Goal: Transaction & Acquisition: Purchase product/service

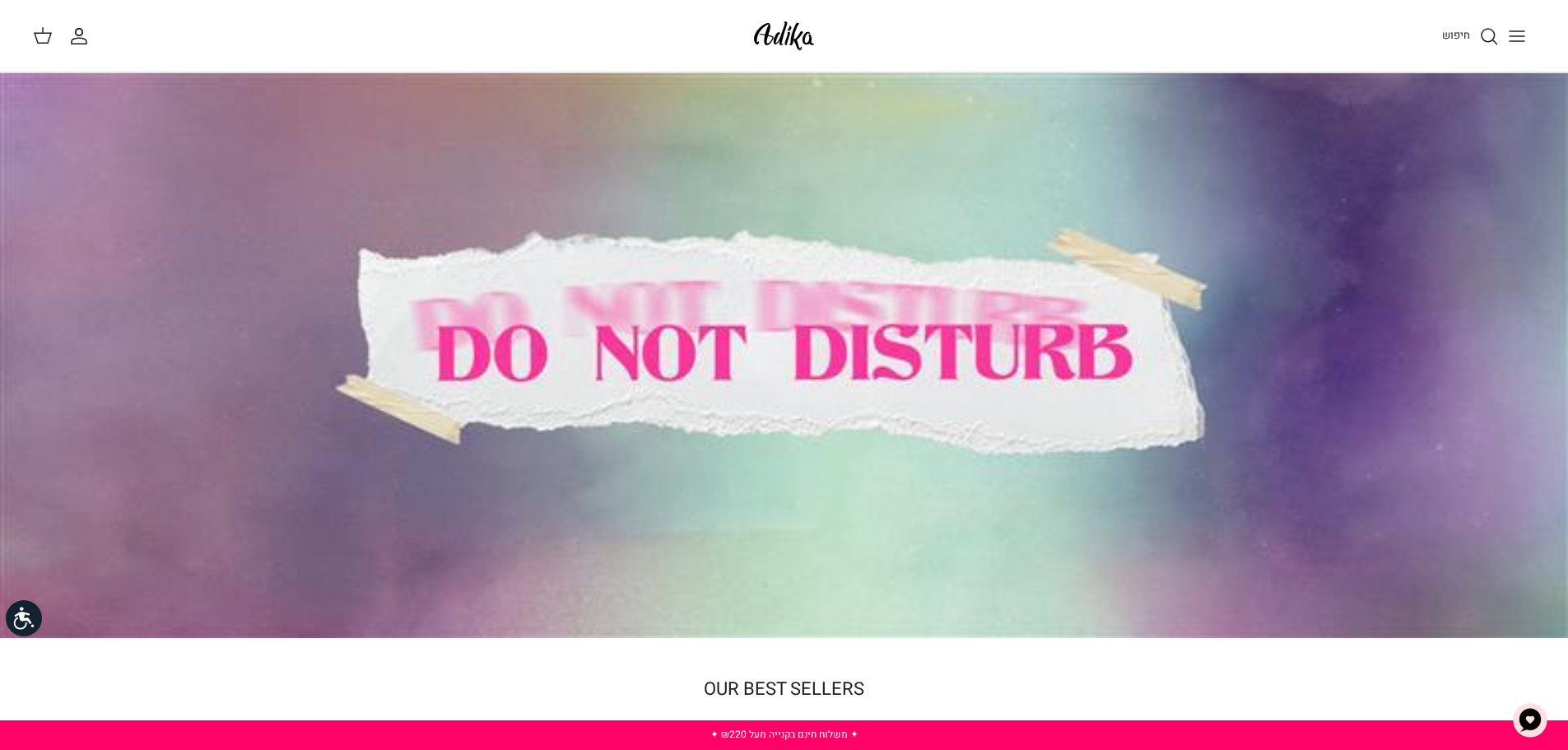
click at [1466, 31] on span "חיפוש" at bounding box center [1456, 35] width 28 height 16
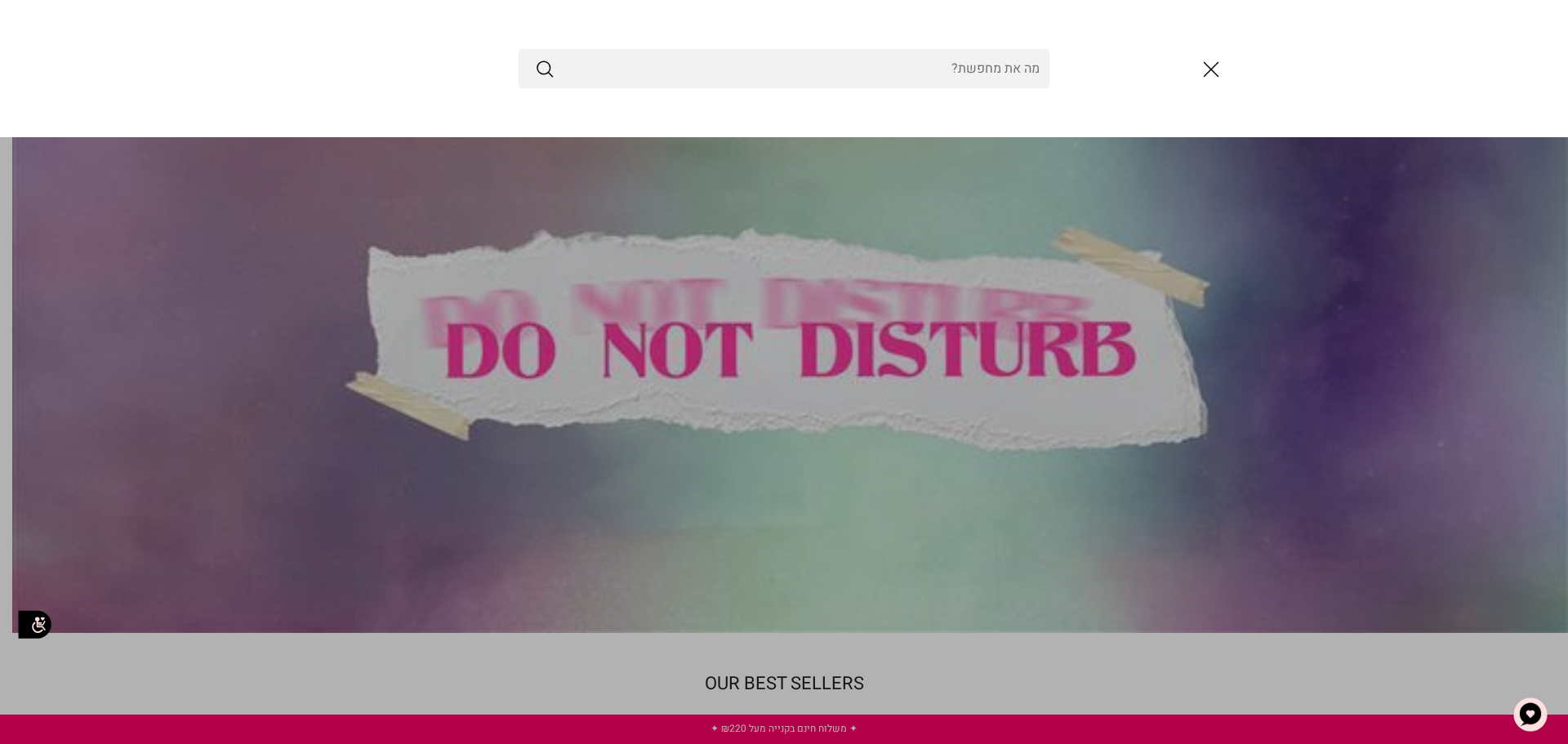
click at [1009, 68] on input "Search Store" at bounding box center [784, 68] width 530 height 39
type input "ר"
paste input "revlon"
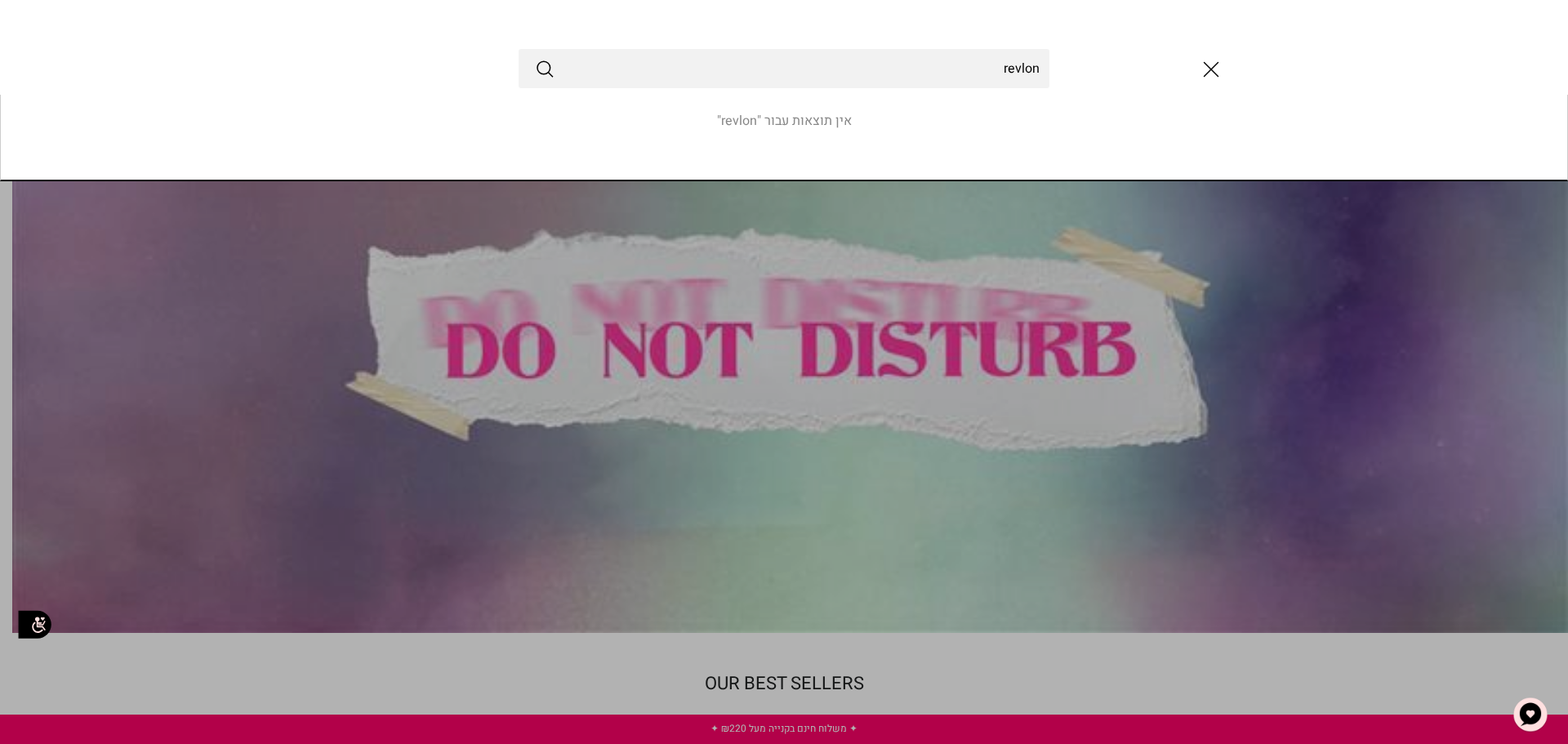
click at [531, 64] on input "revlon" at bounding box center [784, 68] width 530 height 39
type input "revlon"
click at [549, 63] on circle "Submit" at bounding box center [544, 68] width 13 height 13
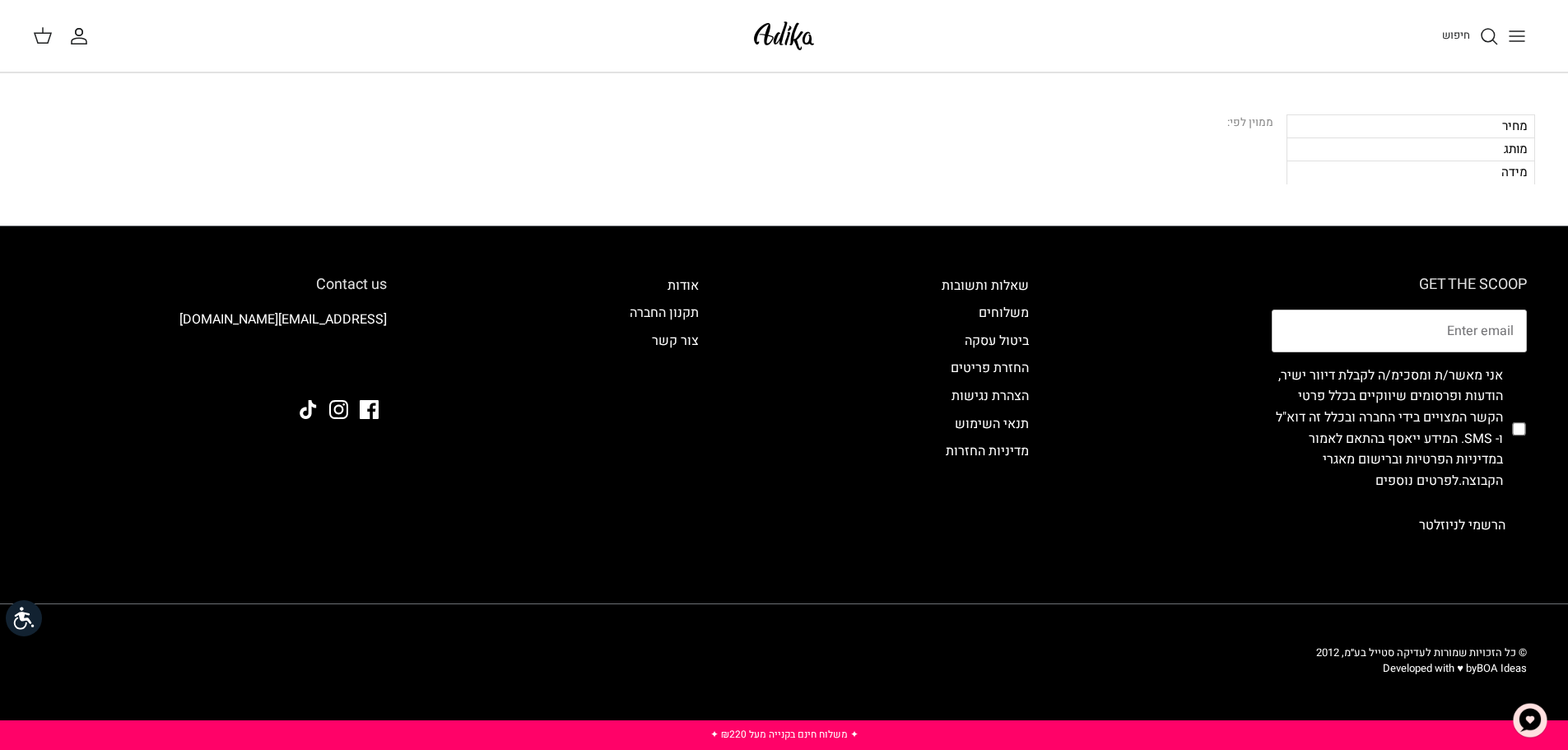
click at [1465, 36] on span "חיפוש" at bounding box center [1456, 35] width 28 height 16
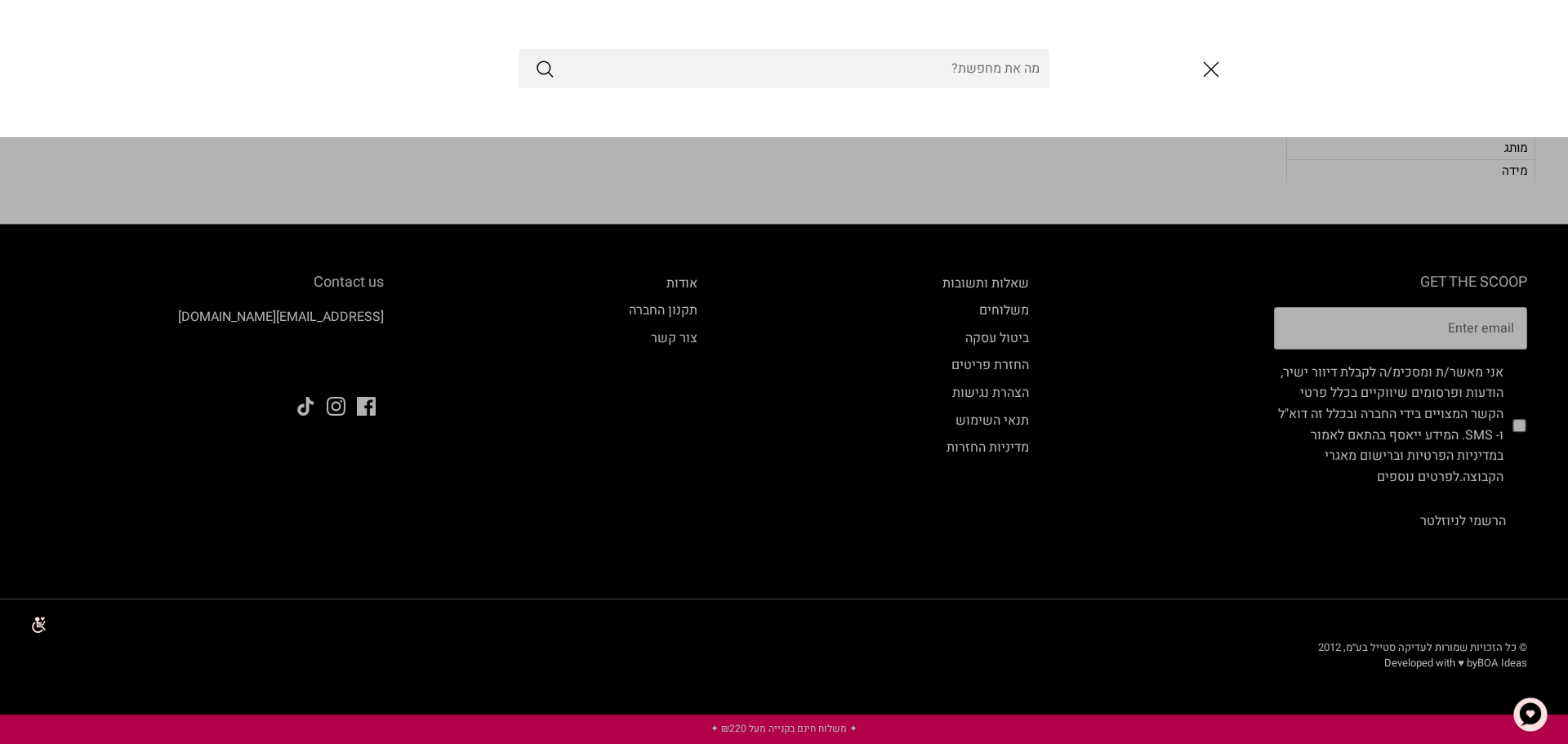
click at [1022, 70] on input "Search Store" at bounding box center [784, 68] width 530 height 39
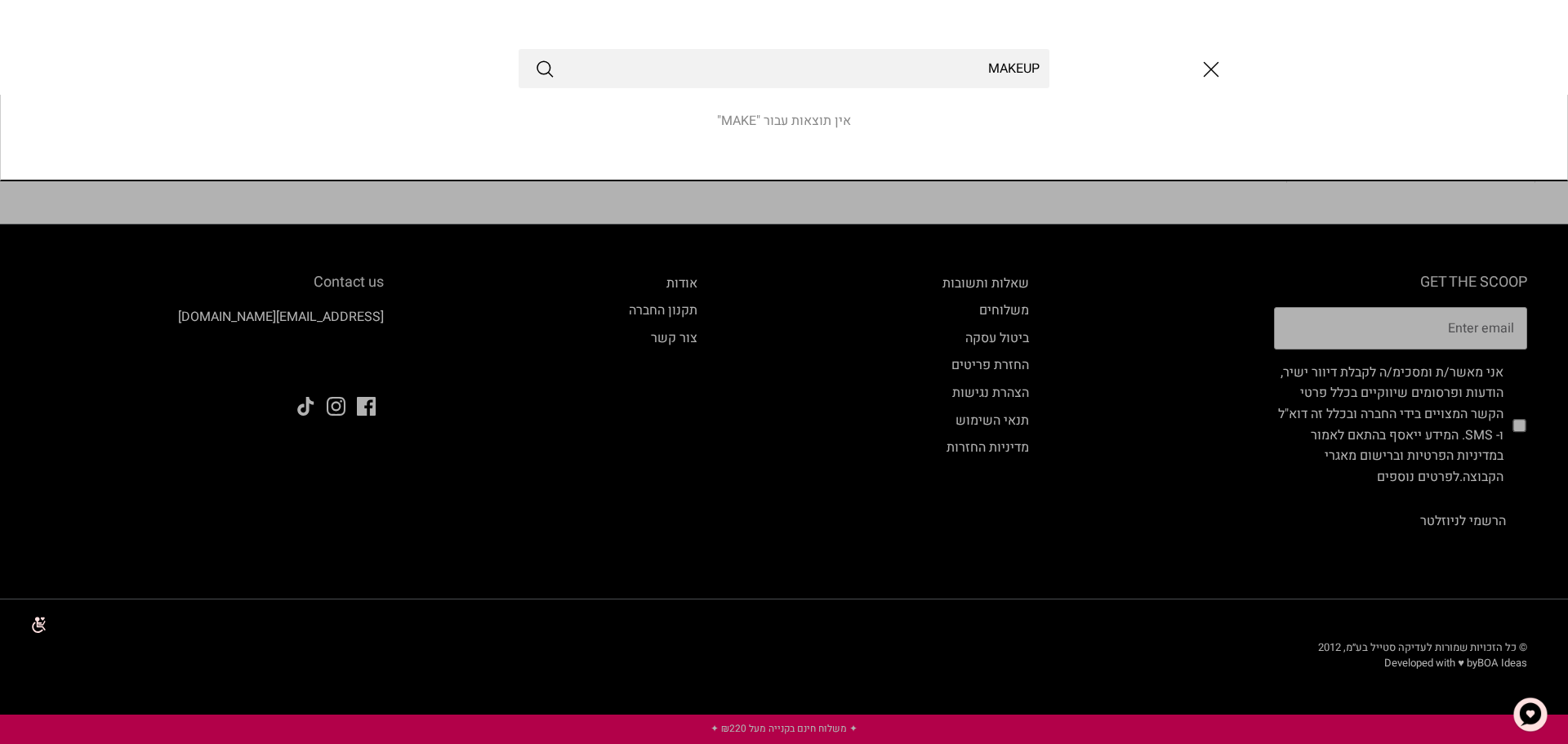
type input "MAKEUP"
click at [535, 58] on button "Submit" at bounding box center [544, 68] width 19 height 21
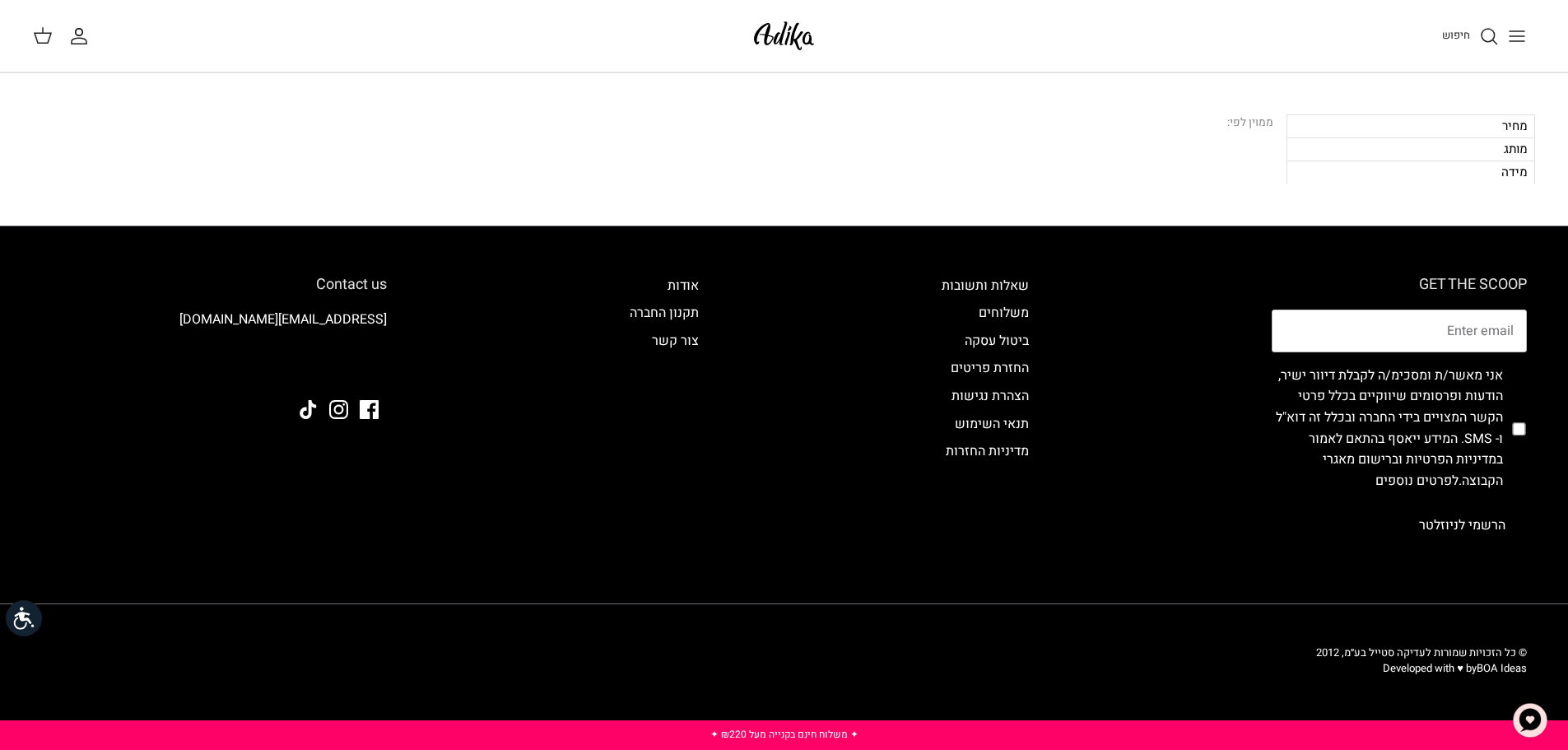
click at [1462, 22] on div "חיפוש" at bounding box center [1185, 35] width 700 height 36
click at [1463, 30] on span "חיפוש" at bounding box center [1456, 35] width 28 height 16
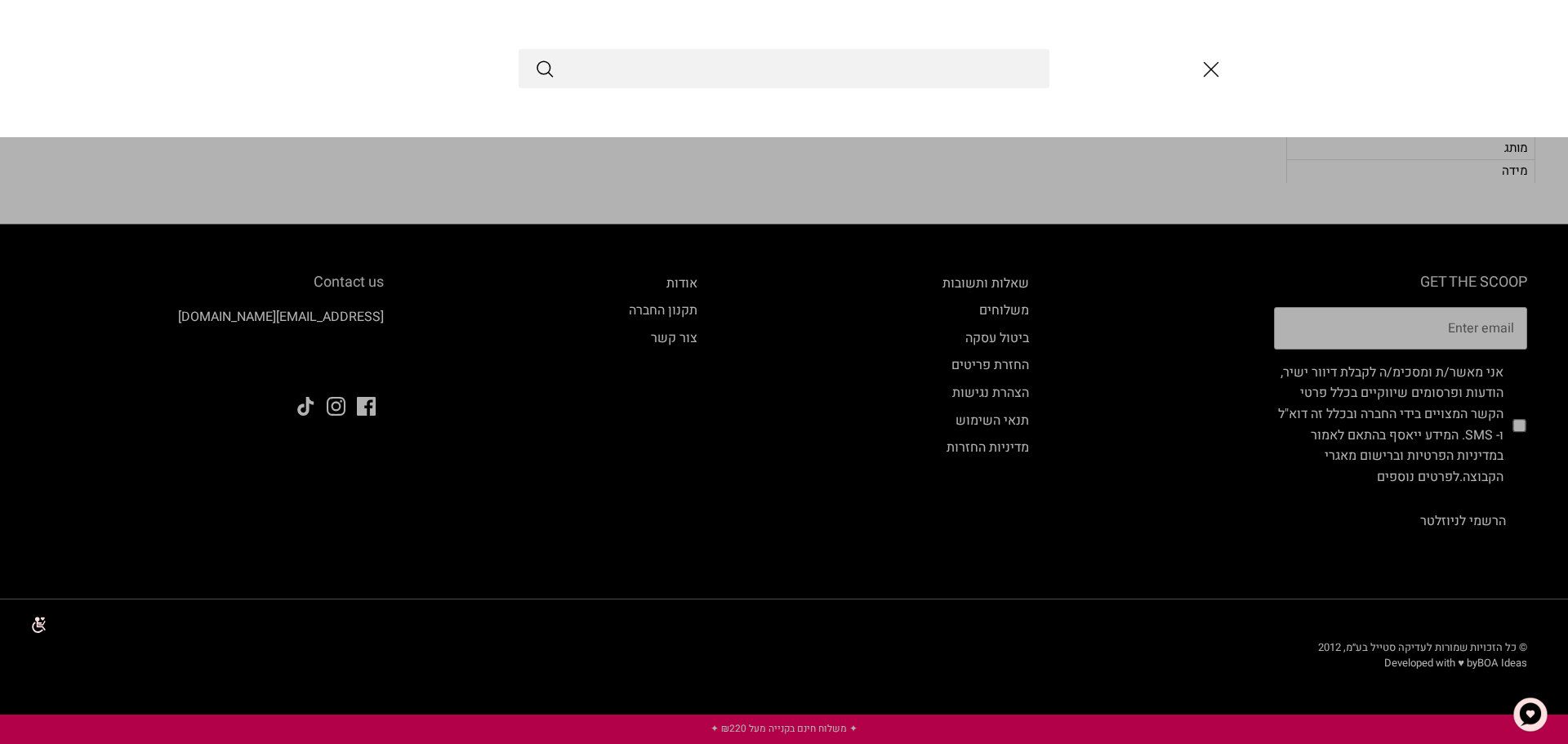
type input "R"
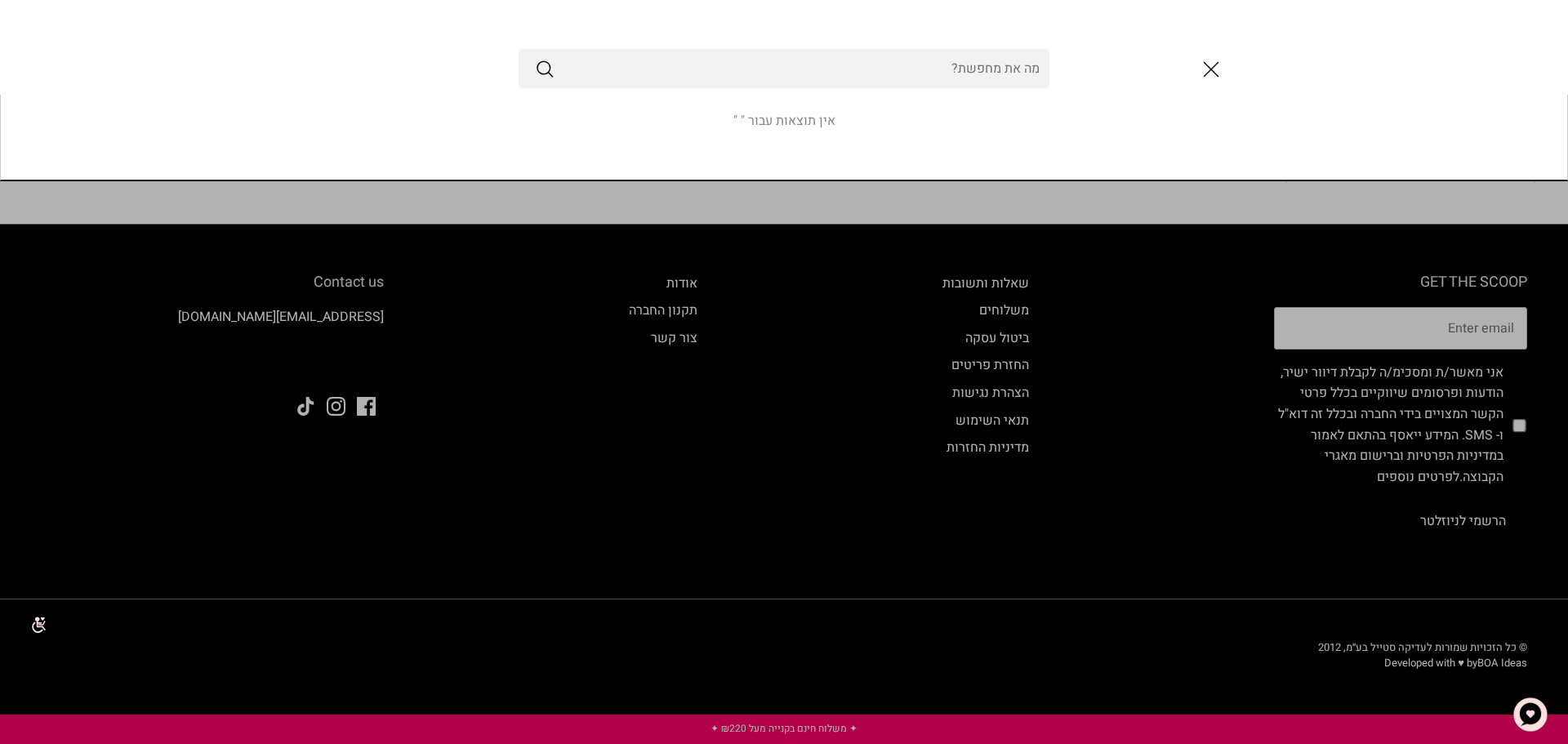
type input "R"
type input "ריב"
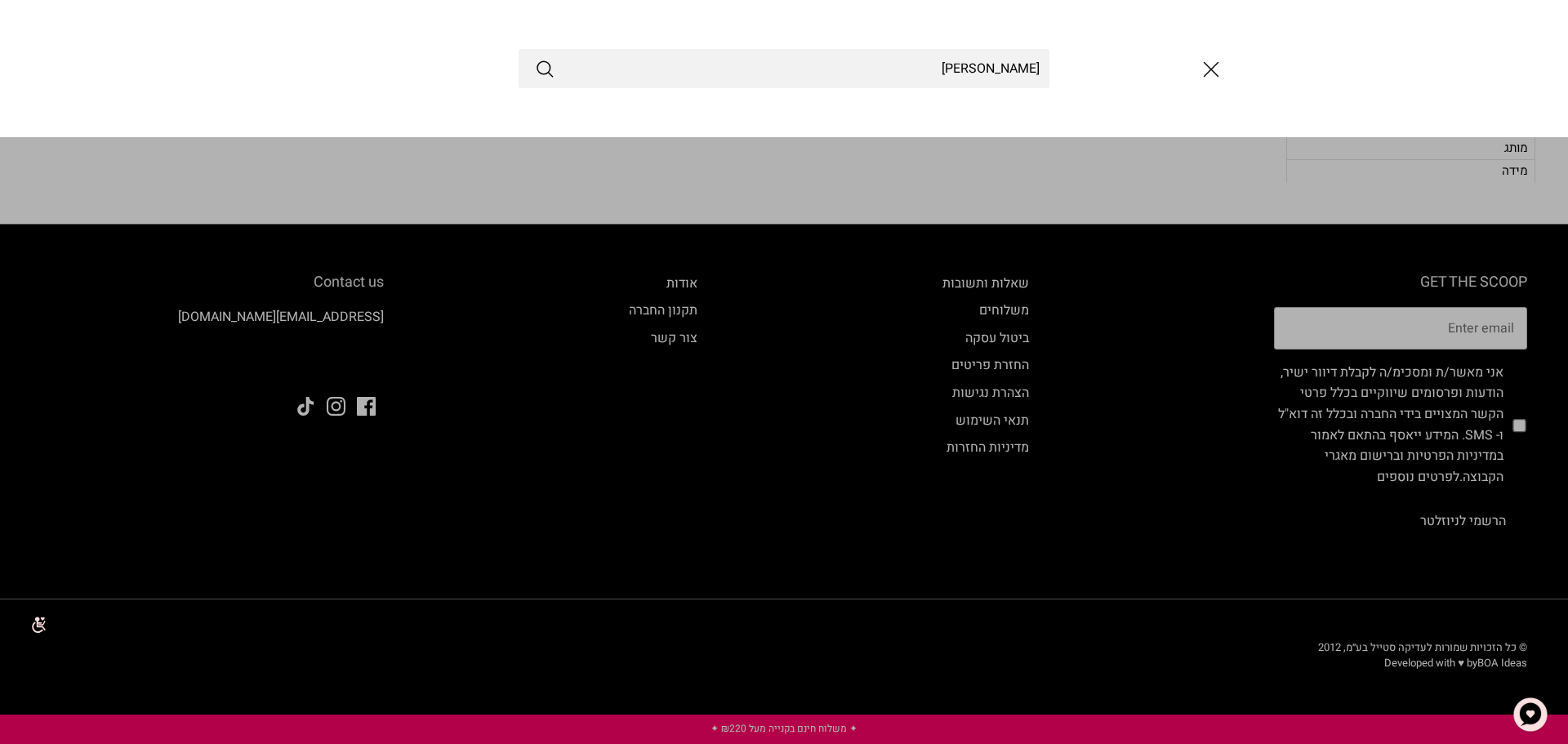
type input "[PERSON_NAME]"
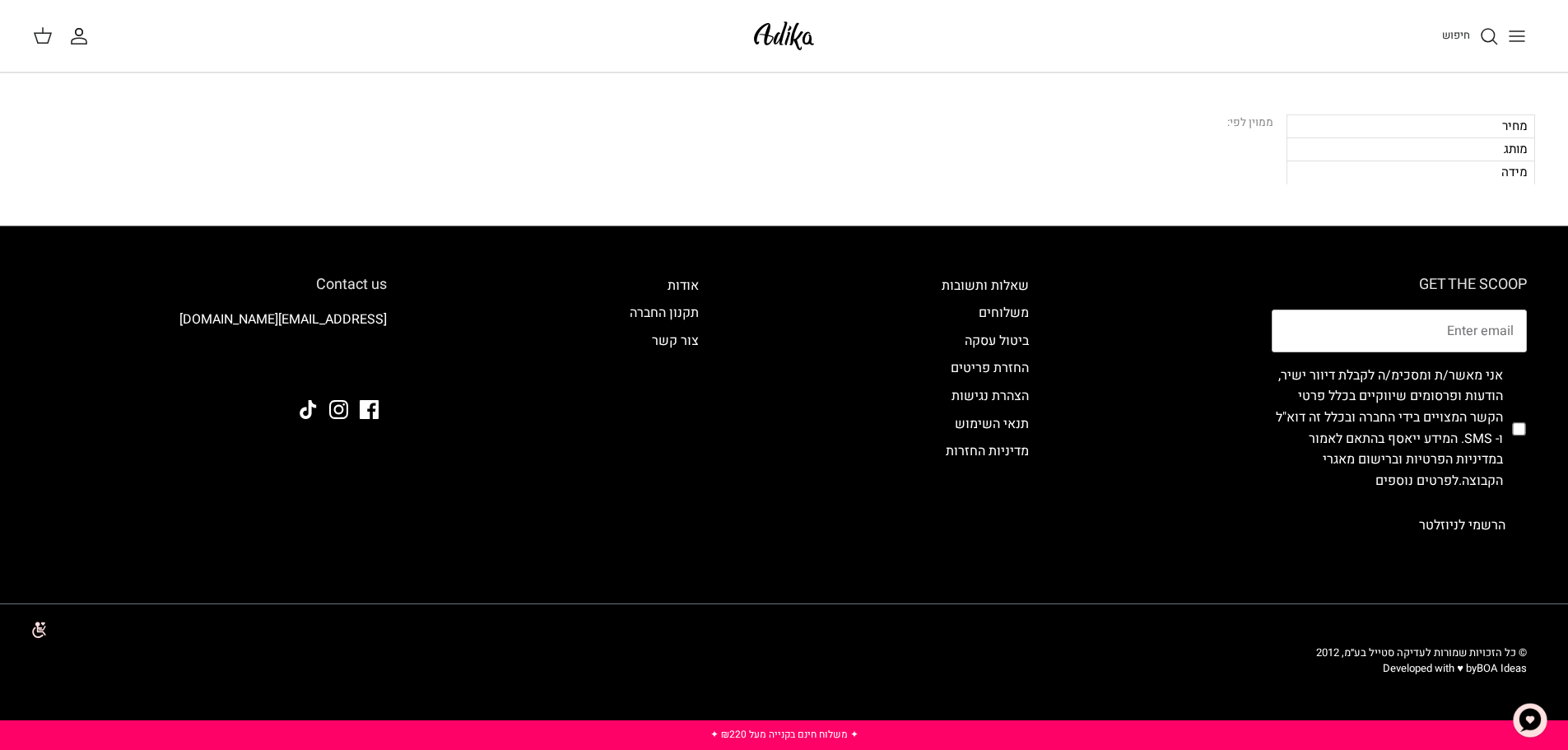
click at [760, 36] on img at bounding box center [784, 35] width 70 height 39
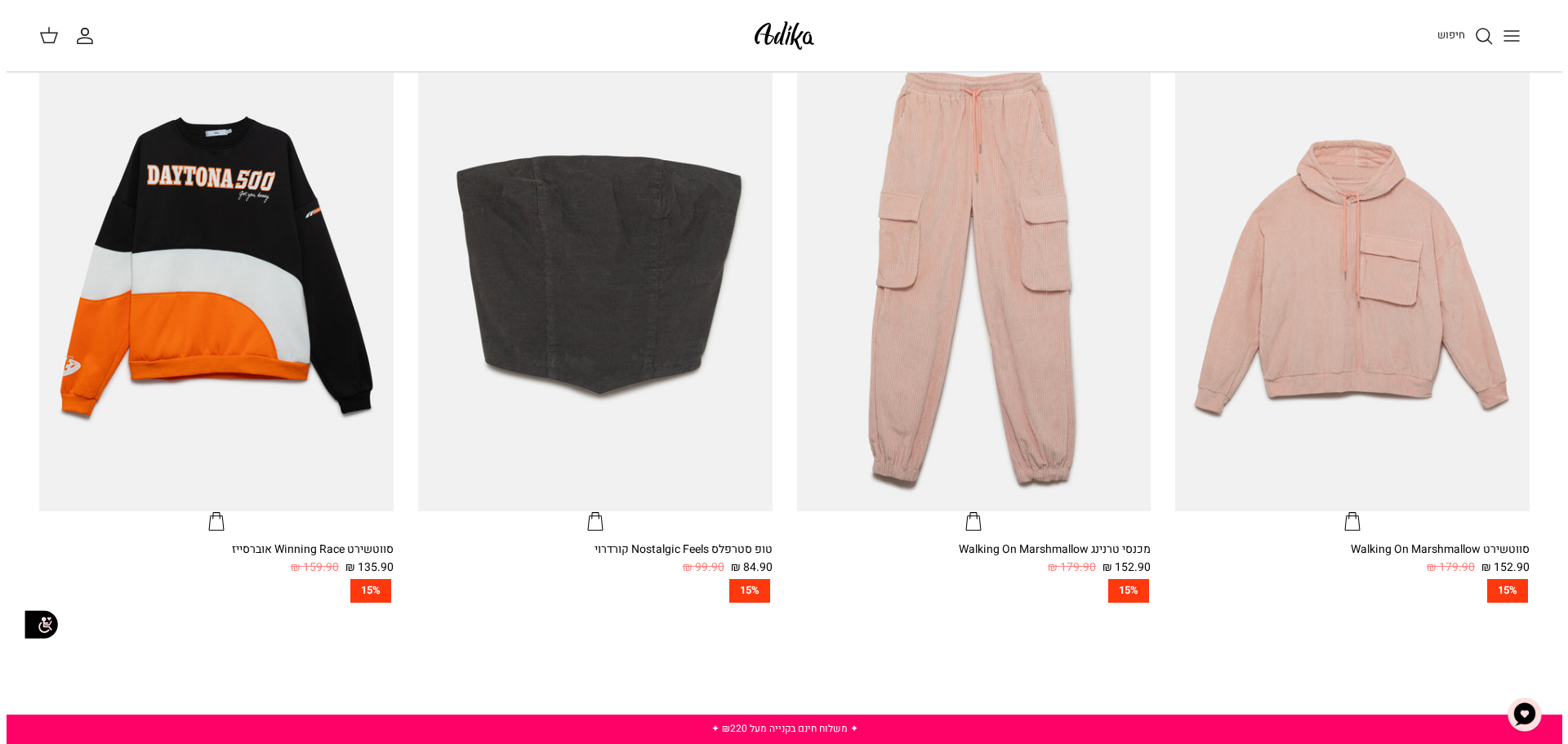
scroll to position [1000, 0]
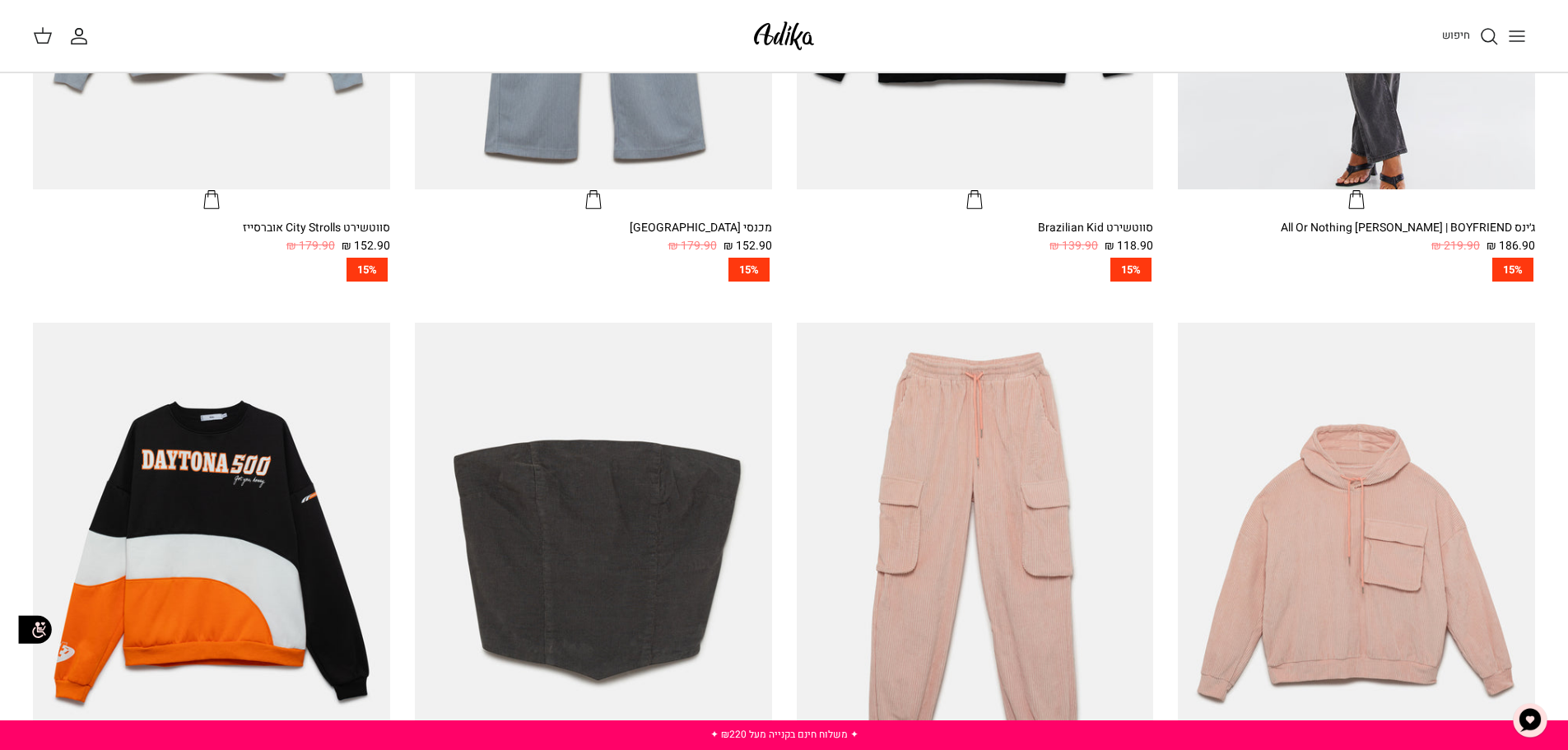
click at [1525, 41] on icon "Toggle menu" at bounding box center [1516, 35] width 19 height 19
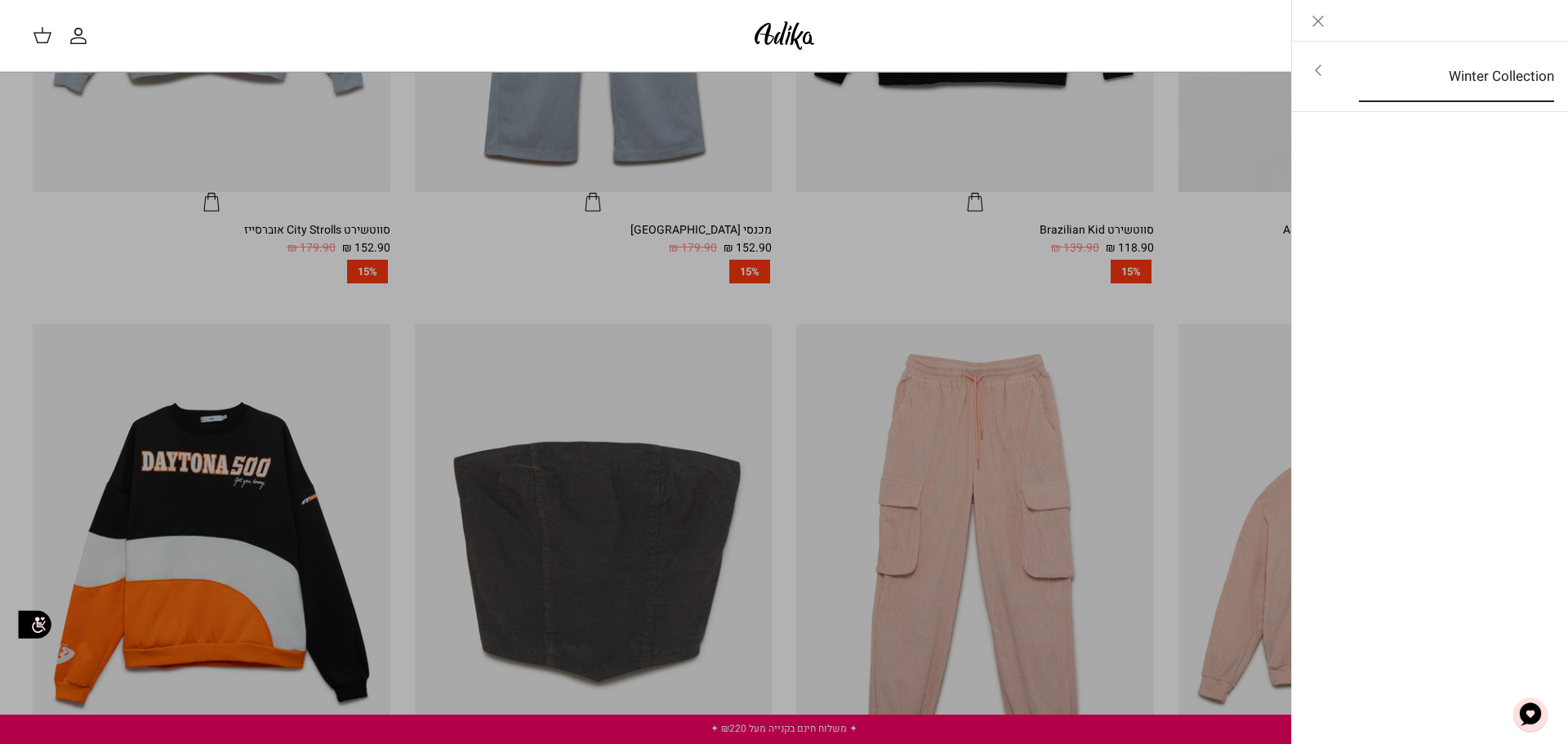
click at [1527, 80] on link "Winter Collection" at bounding box center [1457, 76] width 225 height 50
click at [1542, 17] on icon "Left" at bounding box center [1542, 21] width 19 height 19
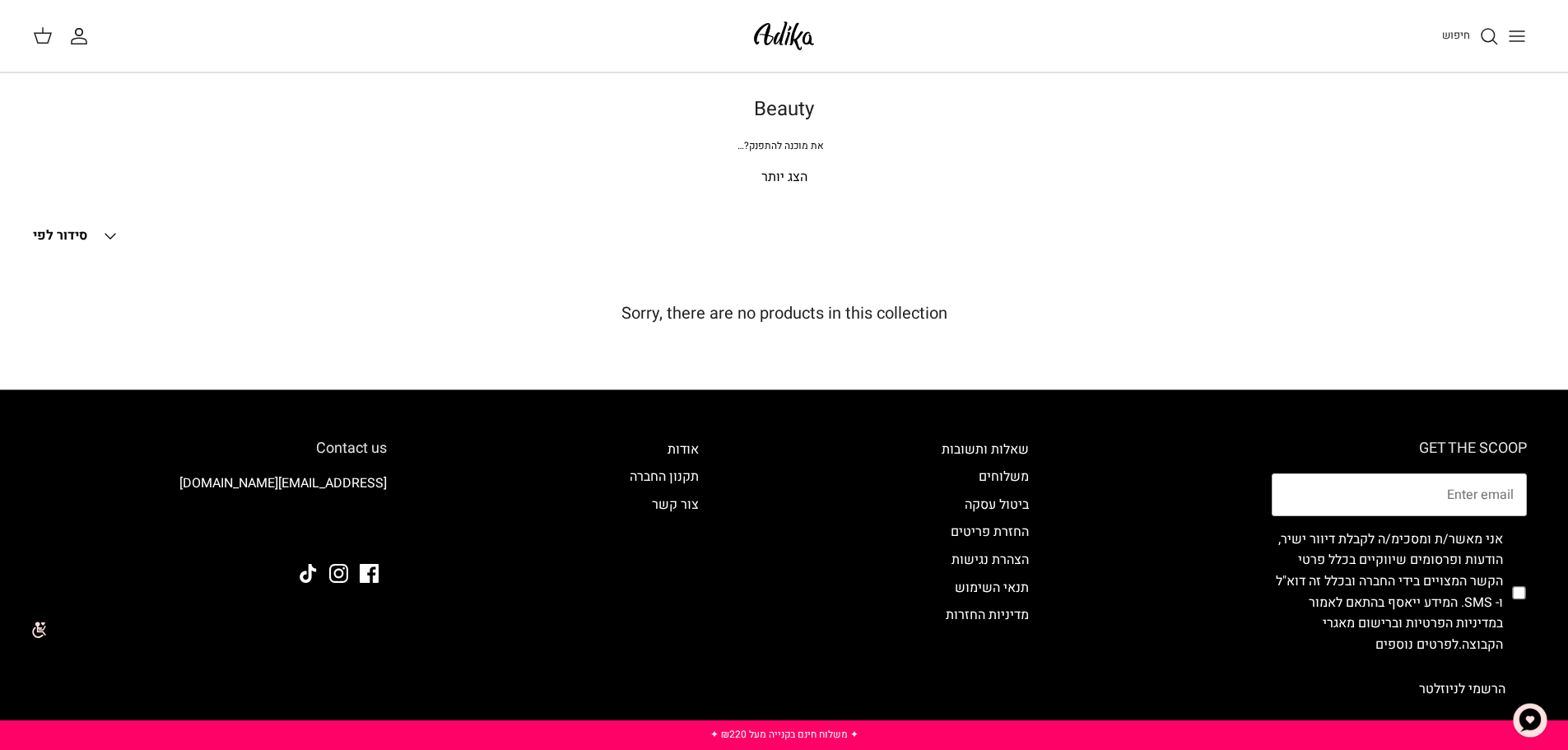
click at [793, 183] on p "הצג יותר" at bounding box center [784, 177] width 1152 height 21
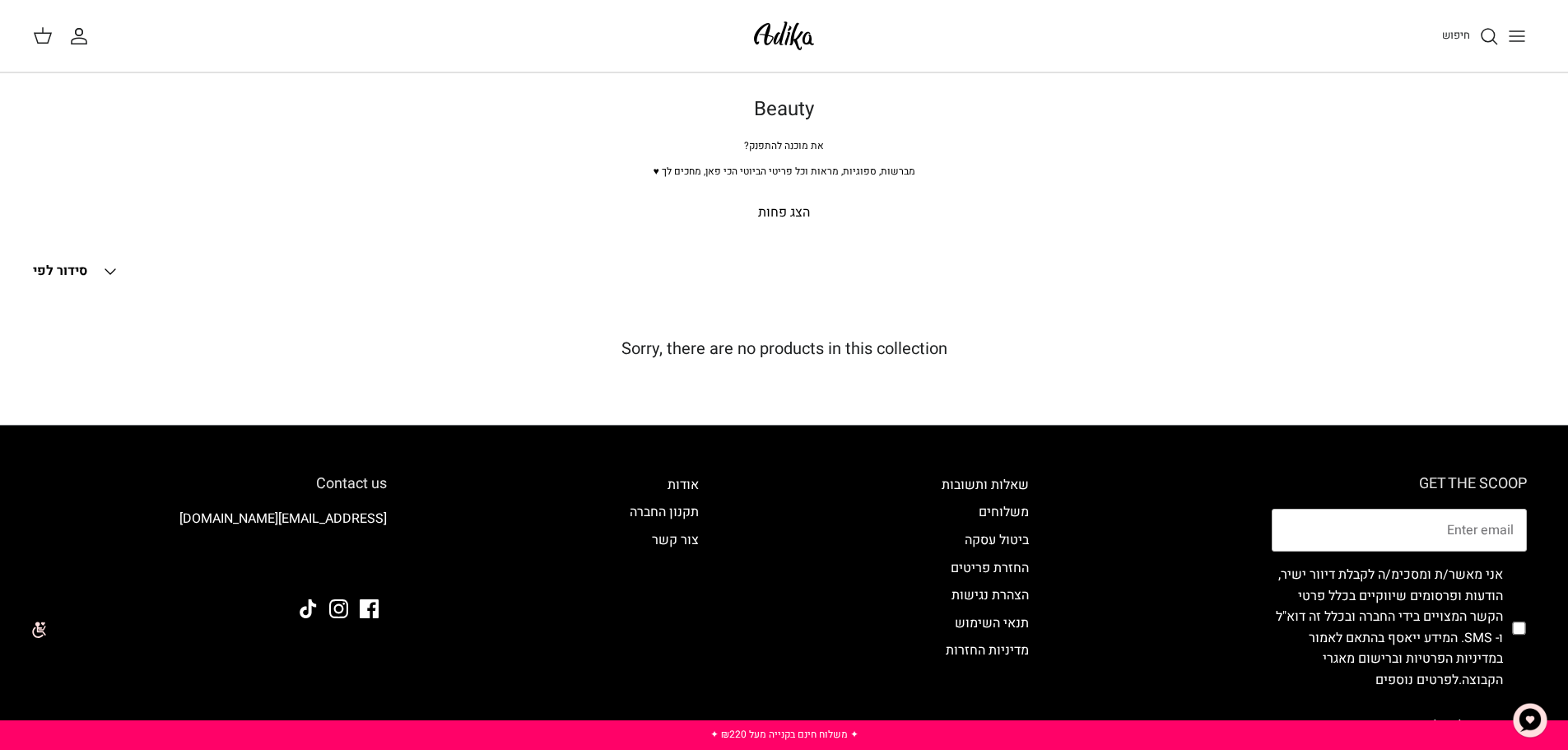
click at [790, 226] on div "Beauty את מוכנה להתפנק? מברשות, ספוגיות, מראות וכל פריטי הביוטי הכי פאן, מחכים …" at bounding box center [784, 176] width 1568 height 155
click at [789, 214] on p "הצג פחות" at bounding box center [784, 213] width 1152 height 21
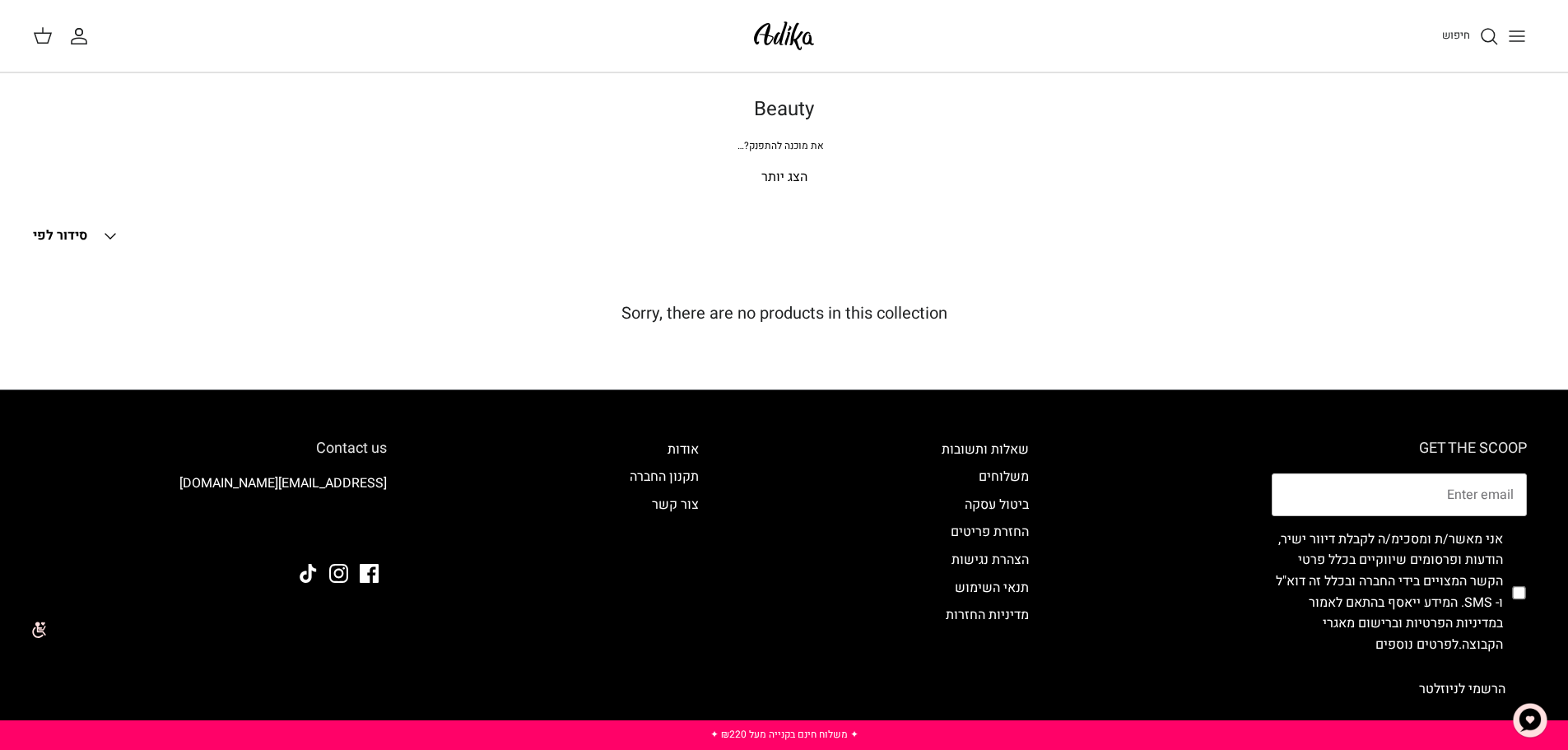
click at [781, 209] on div "Beauty את מוכנה להתפנק? מברשות, ספוגיות, מראות וכל פריטי הביוטי הכי פאן, מחכים …" at bounding box center [784, 158] width 1568 height 120
click at [783, 192] on div "Beauty את מוכנה להתפנק? מברשות, ספוגיות, מראות וכל פריטי הביוטי הכי פאן, מחכים …" at bounding box center [784, 158] width 1568 height 120
click at [792, 171] on p "הצג יותר" at bounding box center [784, 177] width 1152 height 21
